Goal: Contribute content

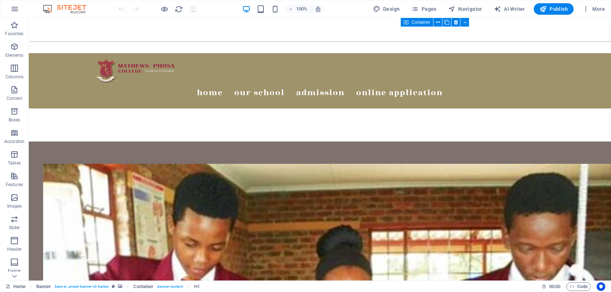
scroll to position [287, 0]
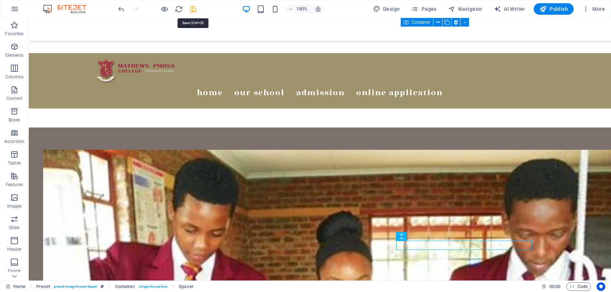
click at [193, 8] on icon "save" at bounding box center [193, 9] width 8 height 8
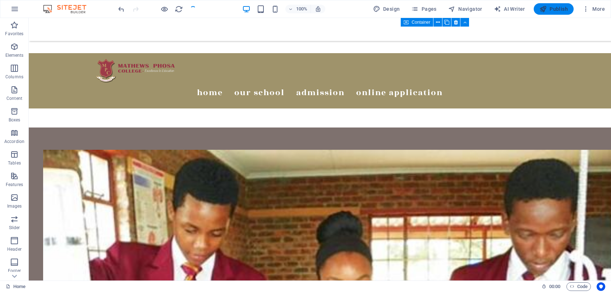
click at [553, 5] on span "Publish" at bounding box center [553, 8] width 28 height 7
